Goal: Task Accomplishment & Management: Complete application form

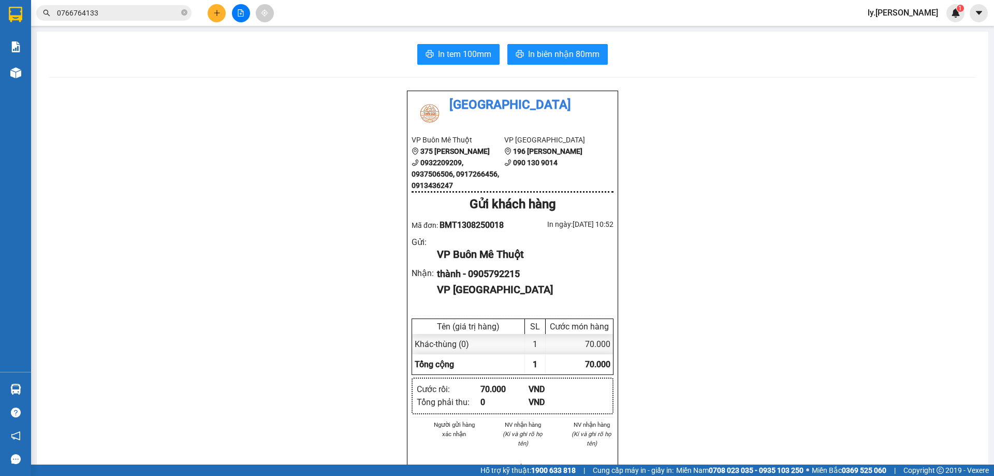
click at [223, 11] on button at bounding box center [217, 13] width 18 height 18
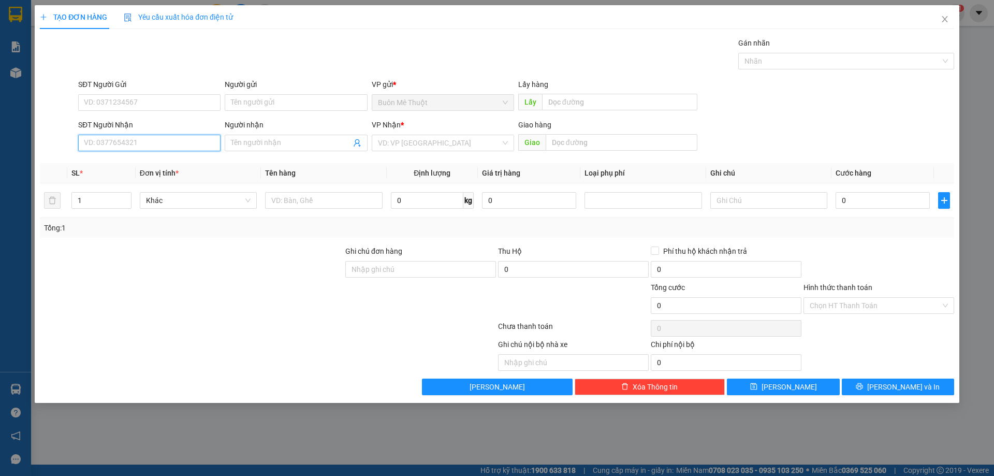
click at [150, 140] on input "SĐT Người Nhận" at bounding box center [149, 143] width 142 height 17
click at [148, 142] on input "0373291698" at bounding box center [149, 143] width 142 height 17
click at [149, 142] on input "0373291698" at bounding box center [149, 143] width 142 height 17
click at [129, 144] on input "0373291698" at bounding box center [149, 143] width 142 height 17
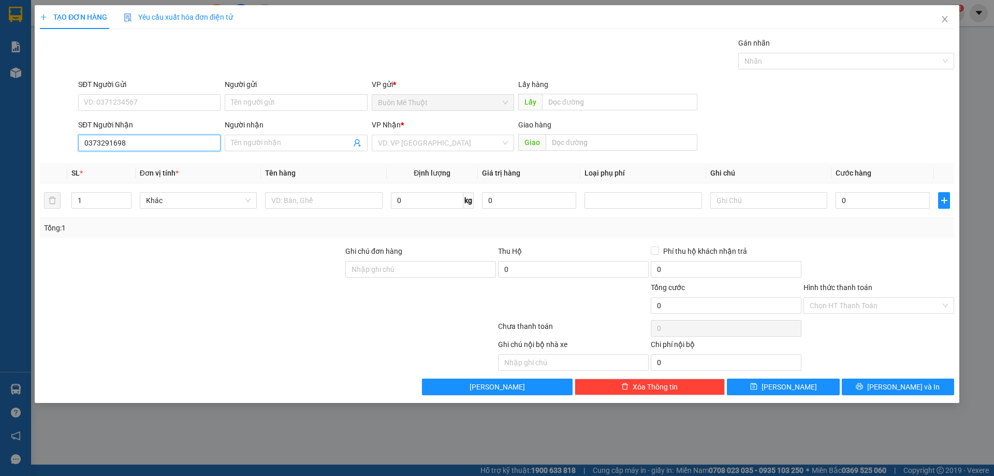
click at [129, 144] on input "0373291698" at bounding box center [149, 143] width 142 height 17
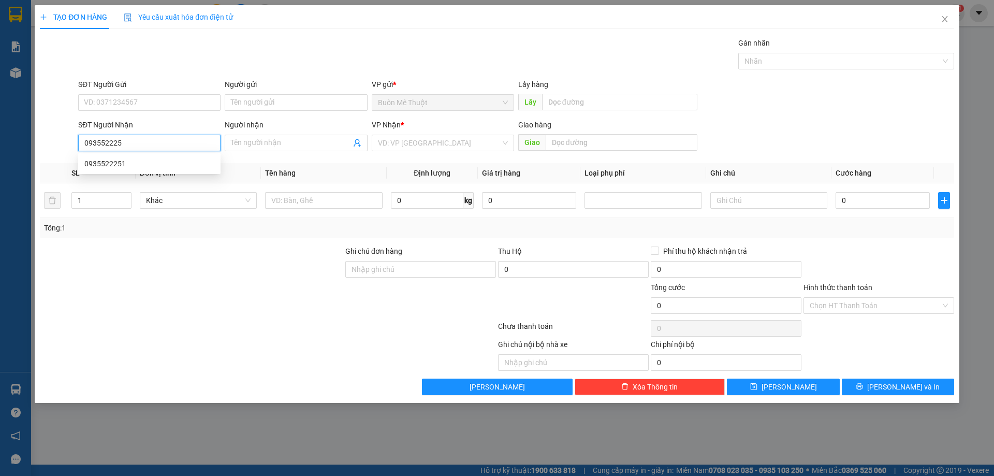
type input "0935522251"
drag, startPoint x: 138, startPoint y: 161, endPoint x: 303, endPoint y: 144, distance: 166.5
click at [138, 161] on div "0935522251" at bounding box center [149, 163] width 130 height 11
type input "70.000"
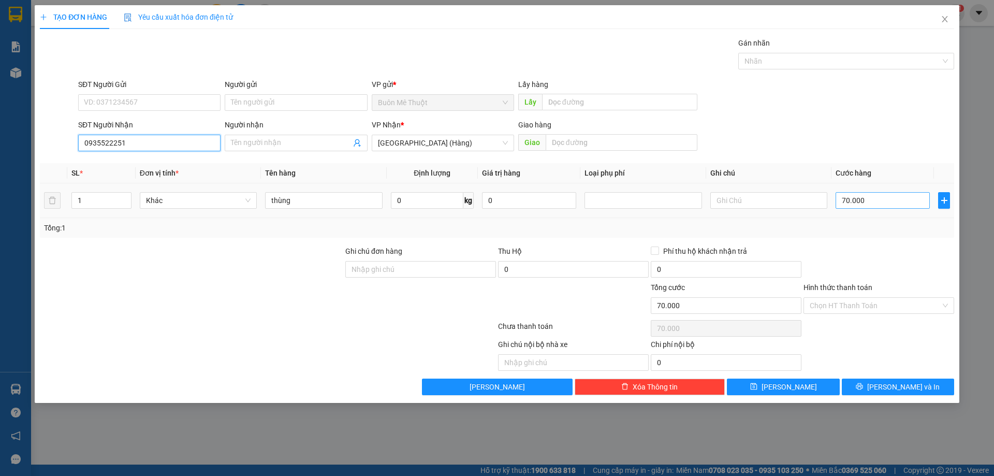
type input "0935522251"
click at [854, 194] on input "70.000" at bounding box center [883, 200] width 94 height 17
type input "8"
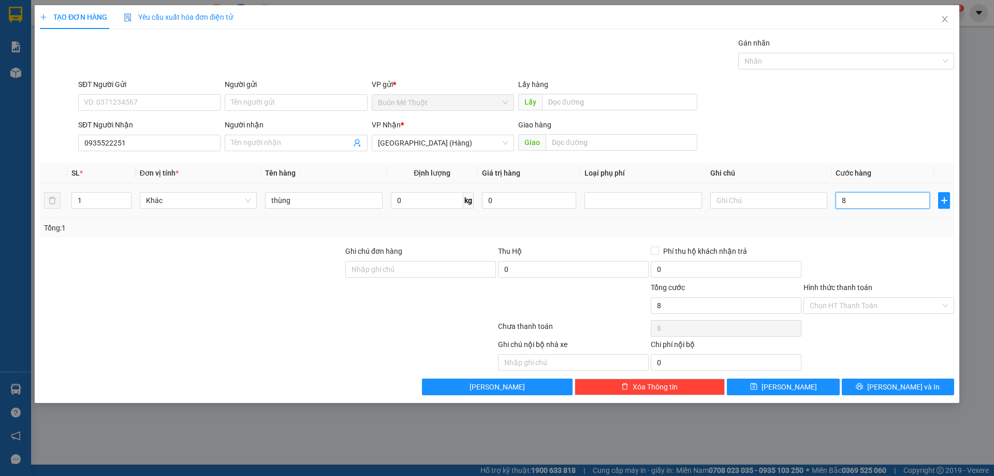
type input "80"
type input "80.000"
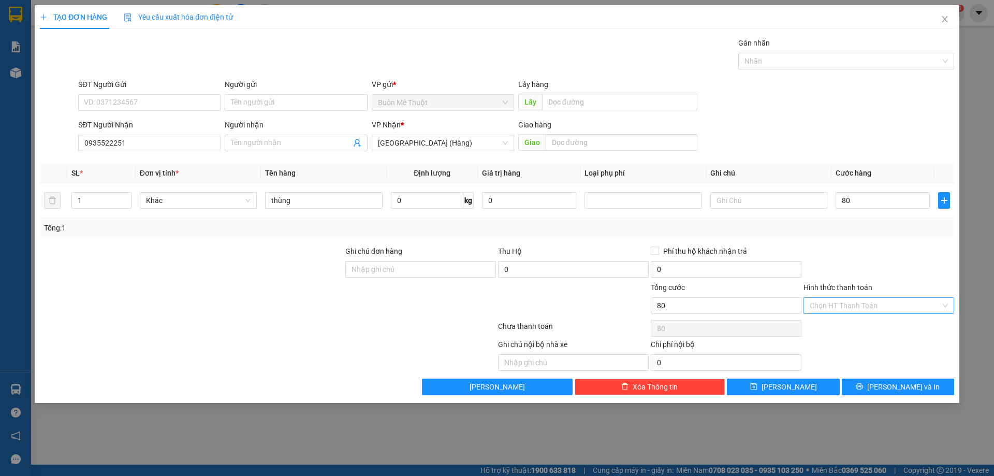
type input "80.000"
click at [866, 299] on input "Hình thức thanh toán" at bounding box center [875, 306] width 131 height 16
click at [862, 274] on div at bounding box center [879, 263] width 153 height 36
click at [874, 389] on button "[PERSON_NAME] và In" at bounding box center [898, 387] width 112 height 17
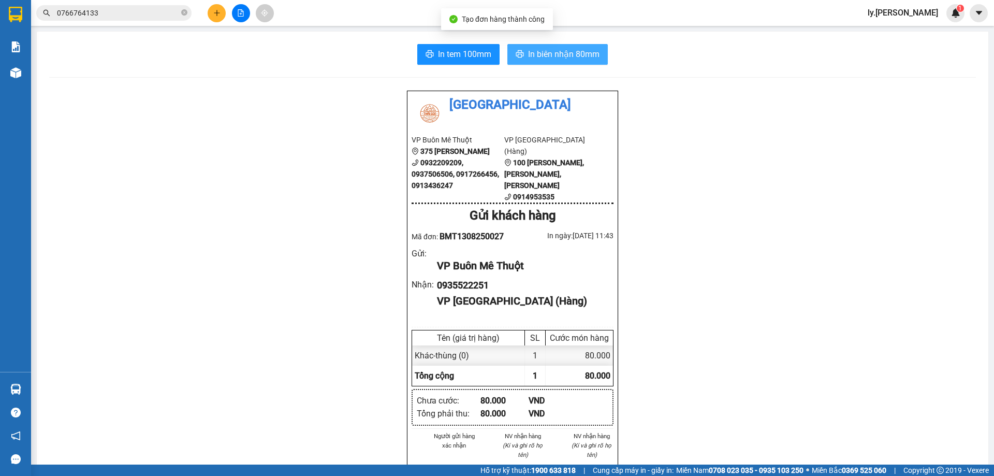
click at [573, 57] on span "In biên nhận 80mm" at bounding box center [563, 54] width 71 height 13
